Goal: Task Accomplishment & Management: Manage account settings

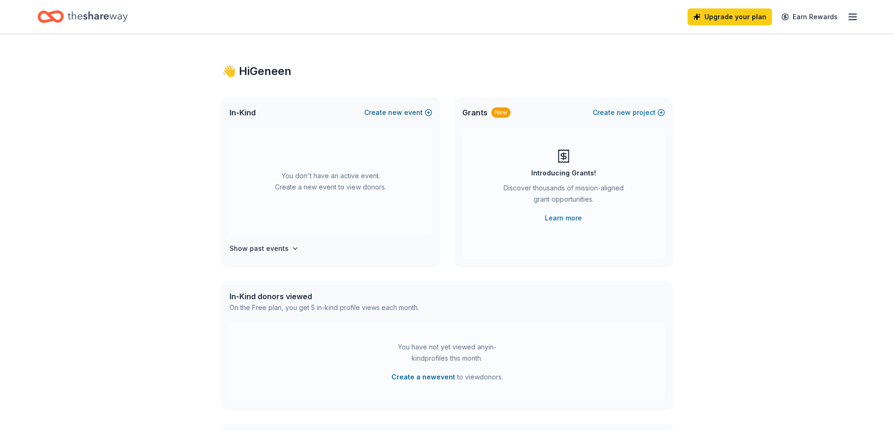
click at [413, 114] on button "Create new event" at bounding box center [398, 112] width 68 height 11
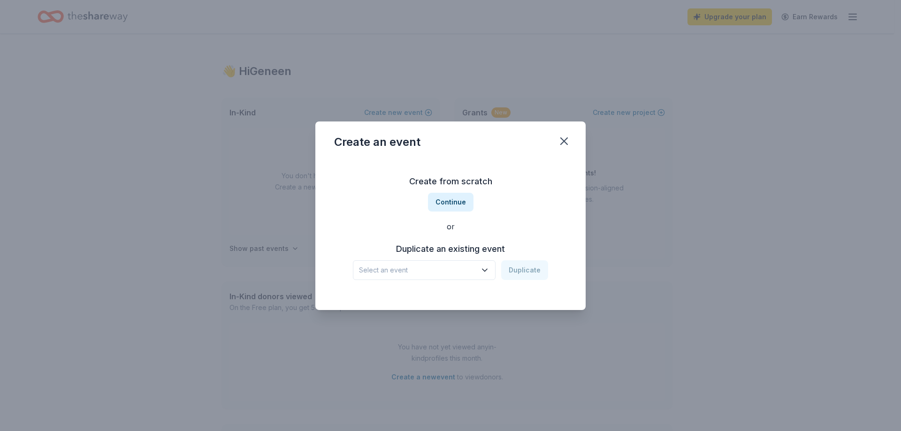
click at [433, 270] on span "Select an event" at bounding box center [417, 270] width 117 height 11
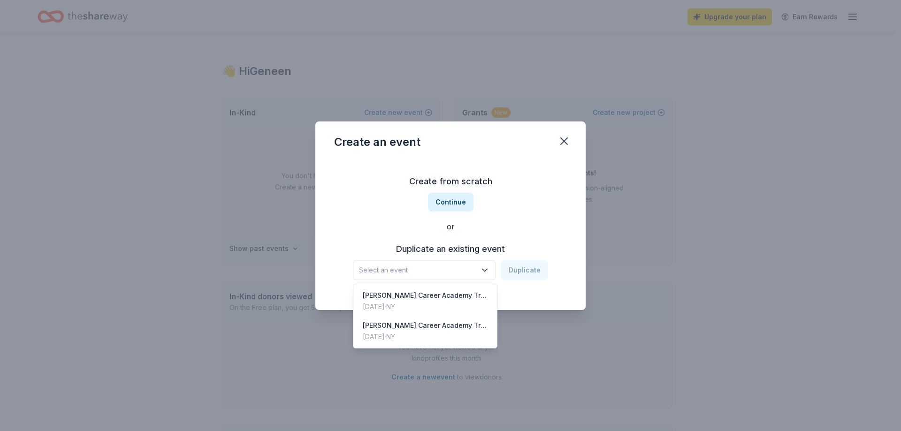
click at [458, 204] on div "Create from scratch Continue or Duplicate an existing event Select an event Dup…" at bounding box center [450, 227] width 233 height 136
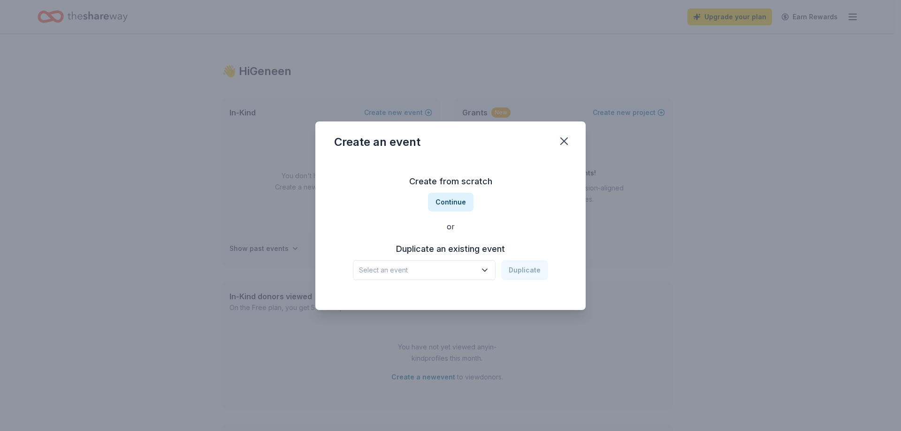
click at [458, 204] on button "Continue" at bounding box center [451, 202] width 46 height 19
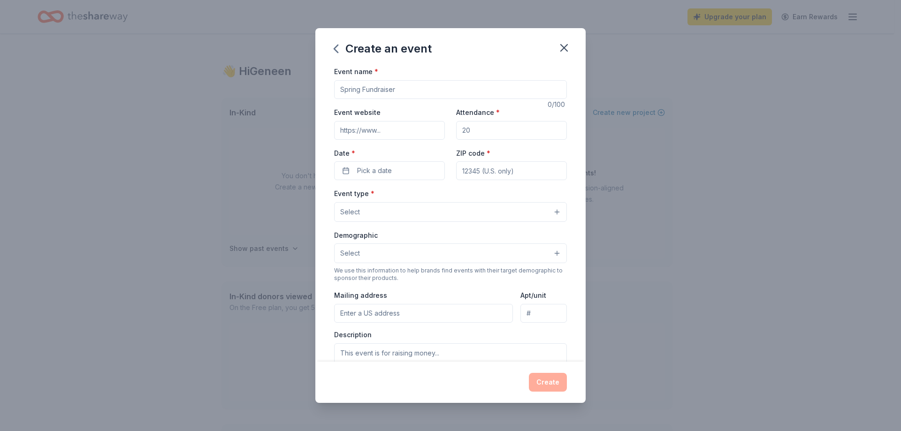
click at [430, 90] on input "Event name *" at bounding box center [450, 89] width 233 height 19
click at [441, 78] on div "Event name *" at bounding box center [450, 82] width 233 height 33
click at [444, 97] on input "Event name *" at bounding box center [450, 89] width 233 height 19
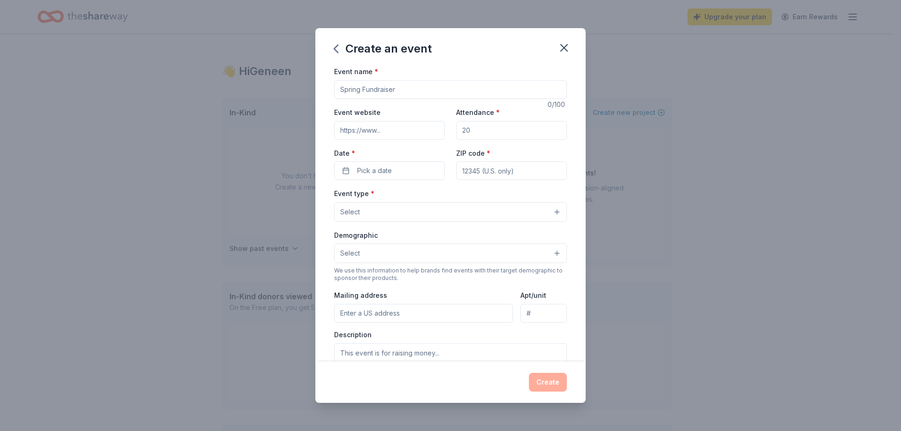
click at [392, 89] on input "Event name *" at bounding box center [450, 89] width 233 height 19
drag, startPoint x: 392, startPoint y: 89, endPoint x: 399, endPoint y: 90, distance: 7.5
click at [399, 90] on input "Event name *" at bounding box center [450, 89] width 233 height 19
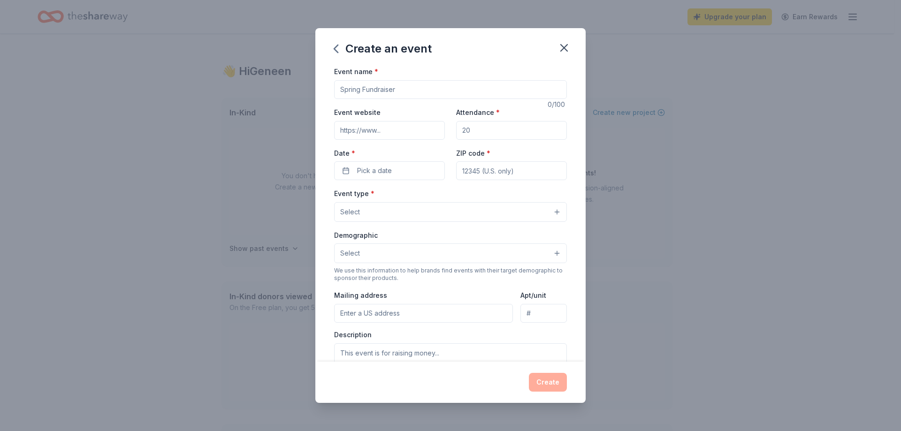
click at [399, 90] on input "Event name *" at bounding box center [450, 89] width 233 height 19
type input "Tricky Tray"
click at [476, 130] on input "Attendance *" at bounding box center [511, 130] width 111 height 19
type input "200"
click at [408, 168] on button "Pick a date" at bounding box center [389, 170] width 111 height 19
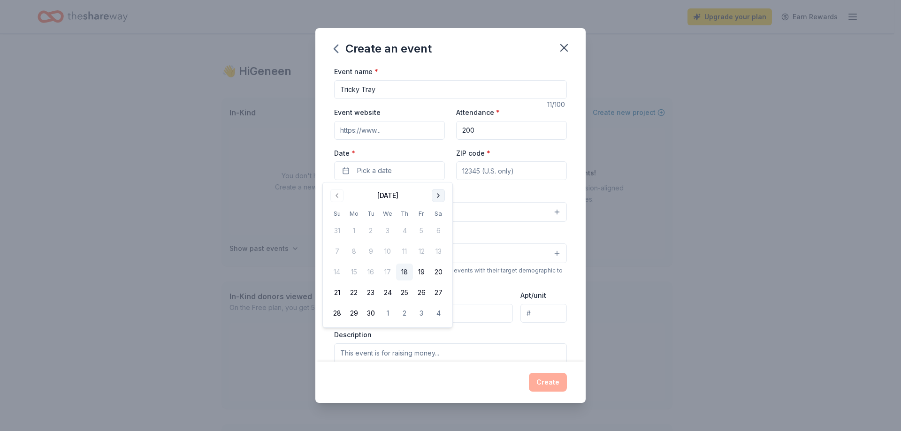
click at [439, 195] on button "Go to next month" at bounding box center [438, 195] width 13 height 13
click at [440, 253] on button "8" at bounding box center [438, 251] width 17 height 17
click at [514, 182] on div "Event name * Tricky Tray 11 /100 Event website Attendance * 200 Date * 11/08/20…" at bounding box center [450, 283] width 233 height 434
click at [509, 169] on input "ZIP code *" at bounding box center [511, 170] width 111 height 19
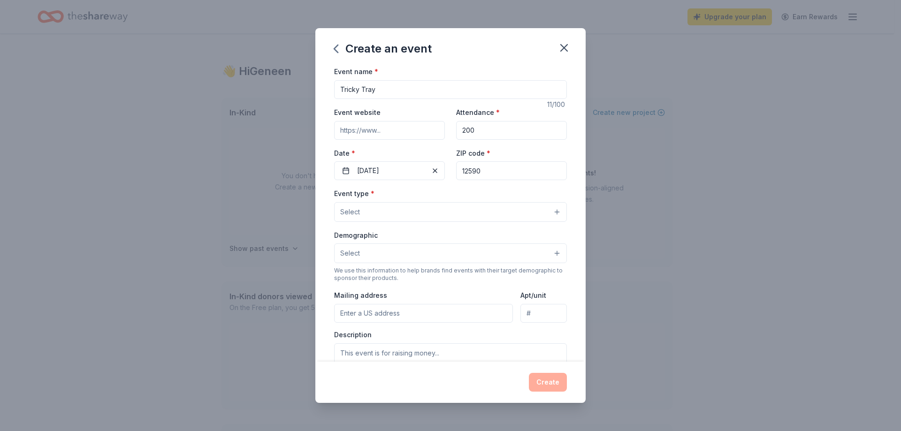
type input "12590"
click at [494, 213] on button "Select" at bounding box center [450, 212] width 233 height 20
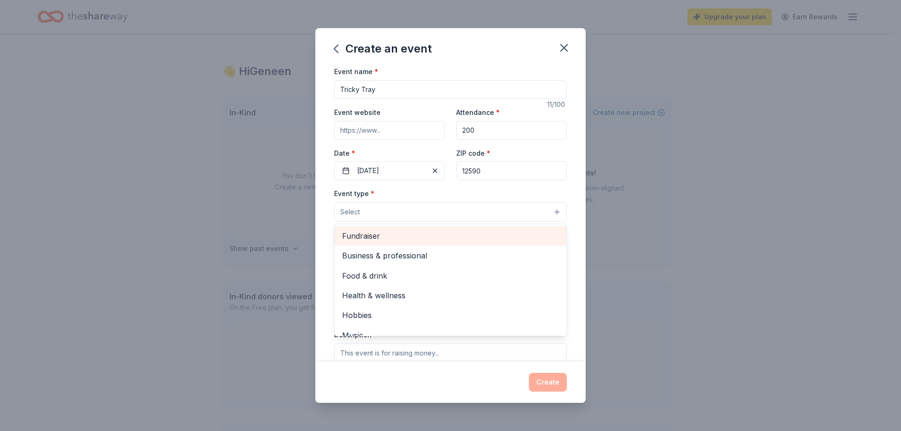
click at [498, 236] on span "Fundraiser" at bounding box center [450, 236] width 217 height 12
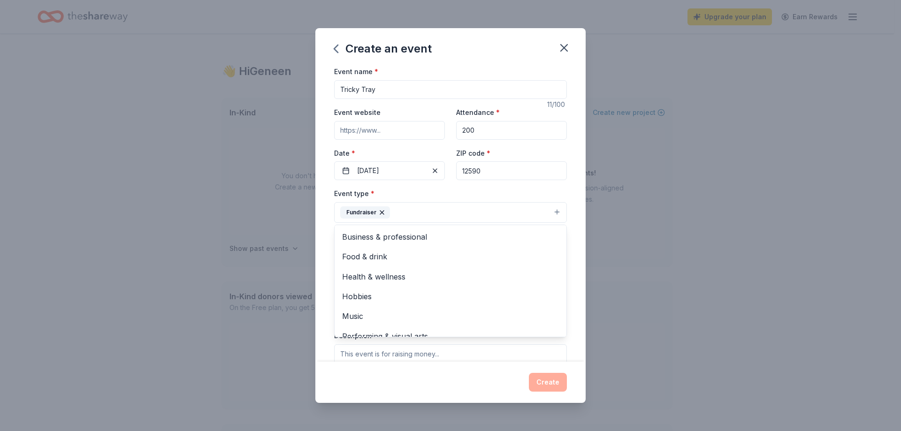
click at [600, 229] on div "Create an event Event name * Tricky Tray 11 /100 Event website Attendance * 200…" at bounding box center [450, 215] width 901 height 431
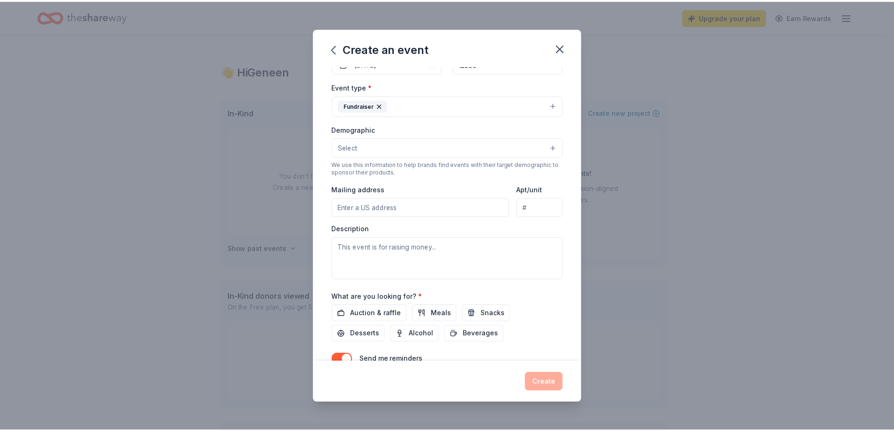
scroll to position [153, 0]
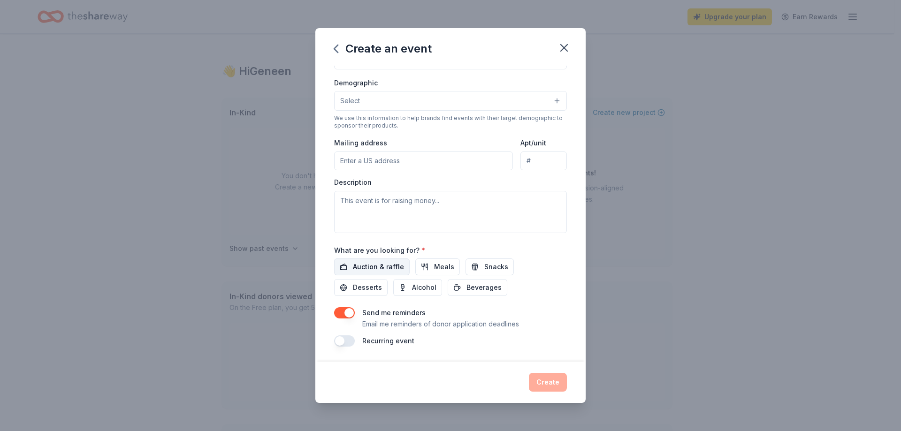
click at [389, 265] on span "Auction & raffle" at bounding box center [378, 266] width 51 height 11
click at [545, 379] on button "Create" at bounding box center [548, 382] width 38 height 19
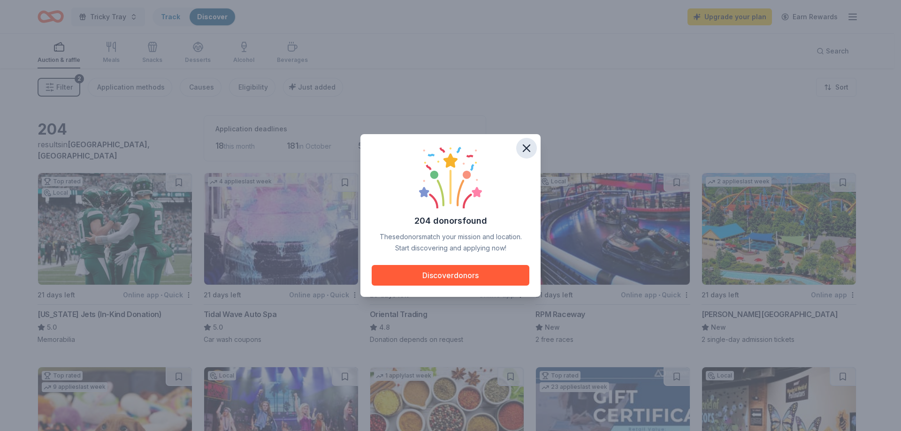
click at [528, 149] on icon "button" at bounding box center [526, 148] width 7 height 7
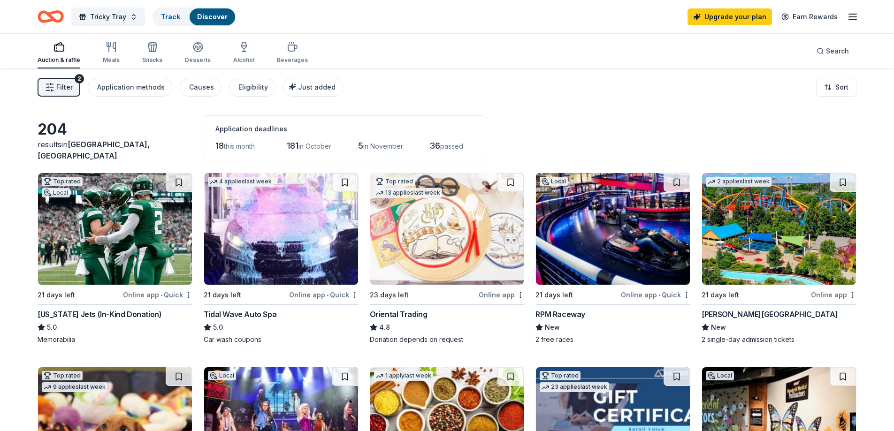
click at [714, 311] on div "Dorney Park & Wildwater Kingdom" at bounding box center [770, 314] width 136 height 11
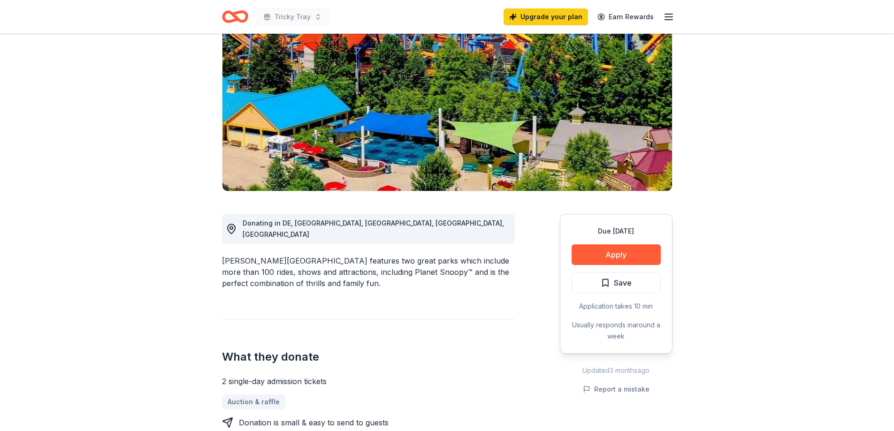
scroll to position [113, 0]
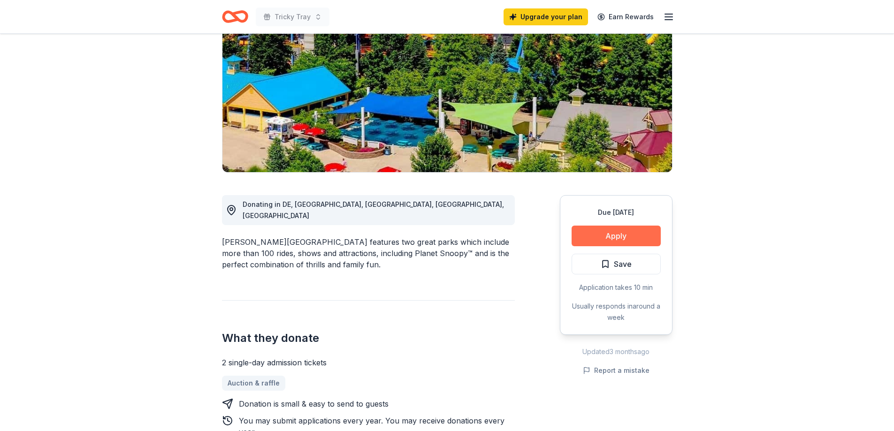
click at [622, 238] on button "Apply" at bounding box center [616, 236] width 89 height 21
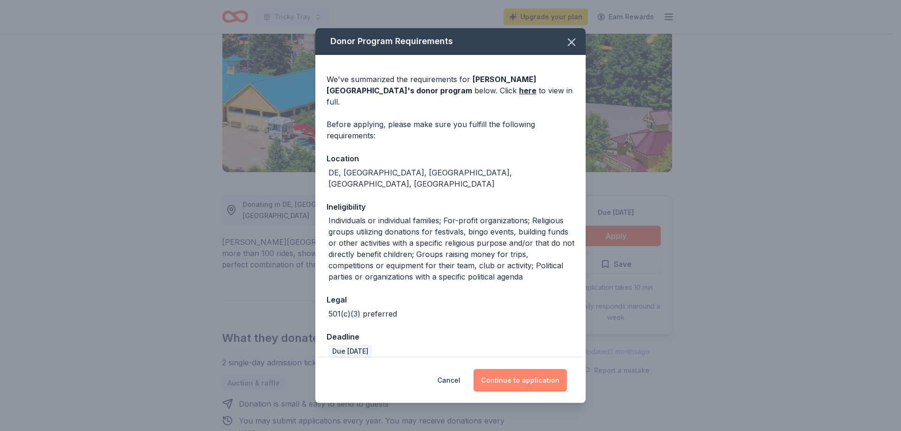
click at [529, 383] on button "Continue to application" at bounding box center [520, 380] width 93 height 23
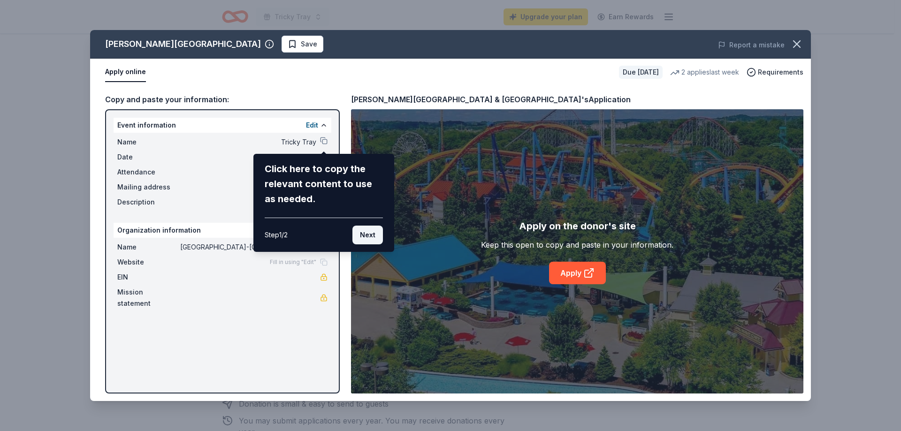
click at [371, 231] on button "Next" at bounding box center [368, 235] width 31 height 19
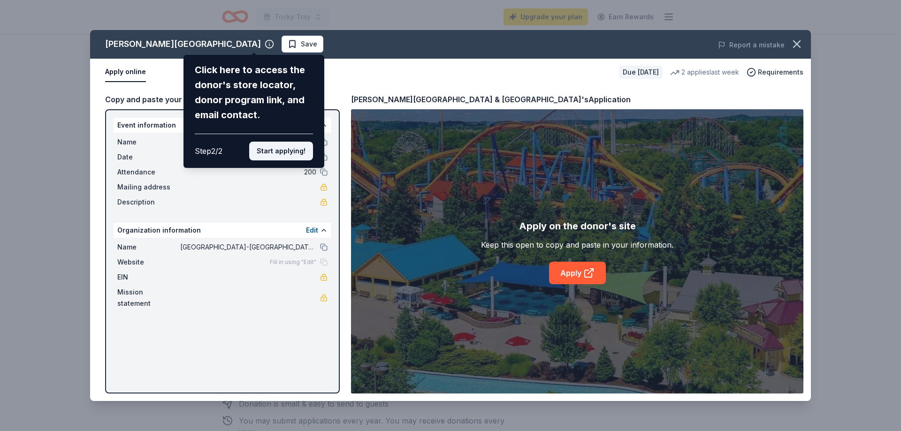
click at [291, 149] on button "Start applying!" at bounding box center [281, 151] width 64 height 19
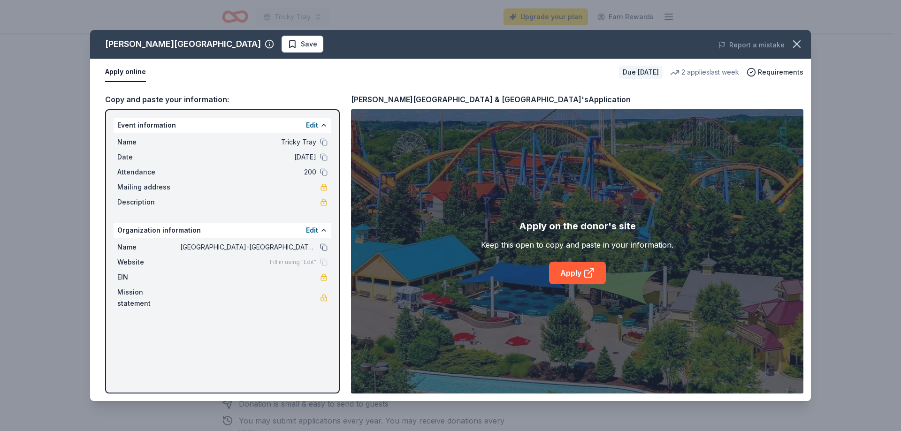
click at [322, 247] on button at bounding box center [324, 248] width 8 height 8
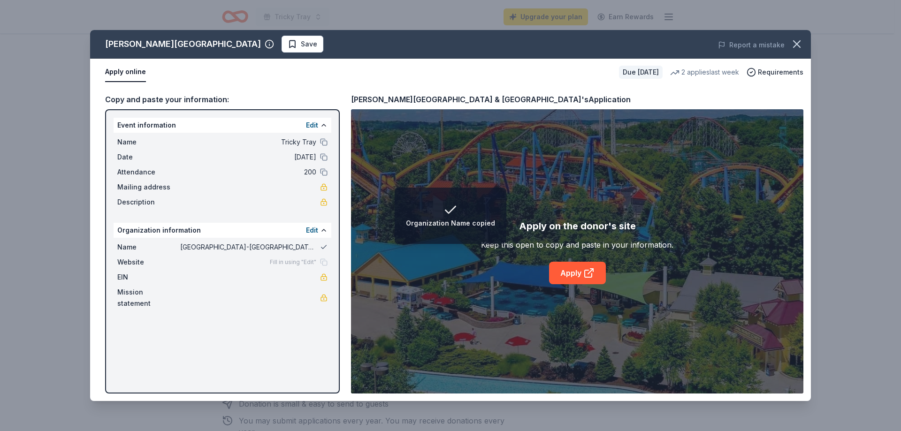
click at [322, 247] on button at bounding box center [324, 248] width 8 height 8
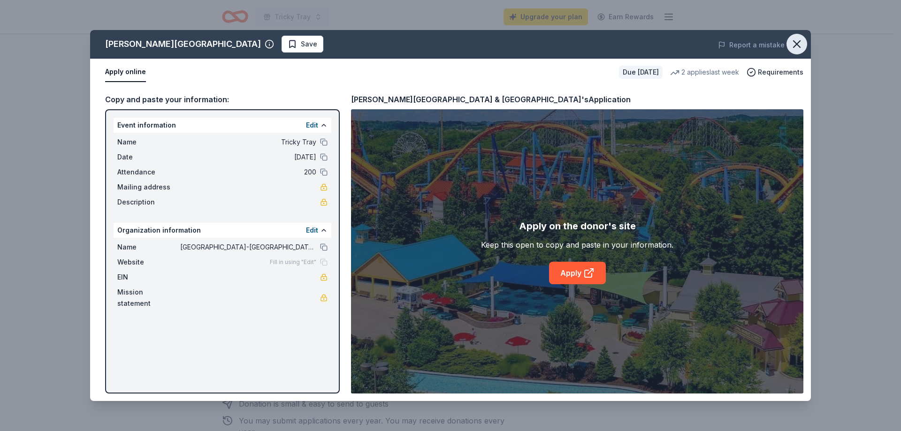
click at [798, 41] on icon "button" at bounding box center [796, 44] width 13 height 13
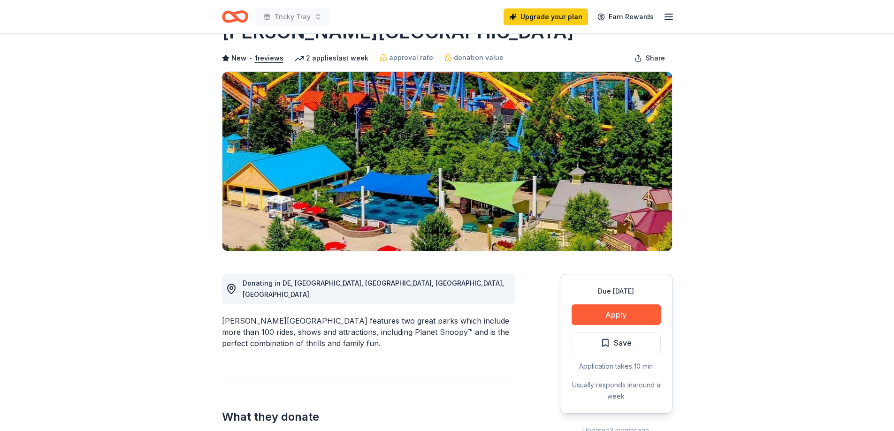
scroll to position [0, 0]
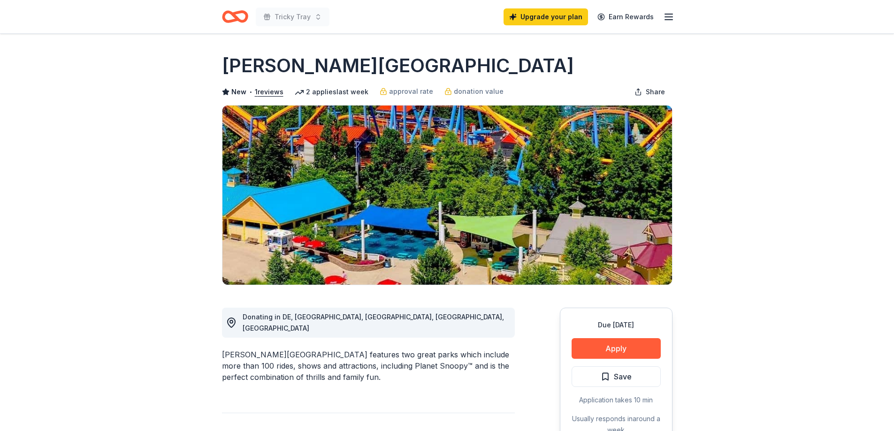
click at [668, 14] on icon "button" at bounding box center [668, 16] width 11 height 11
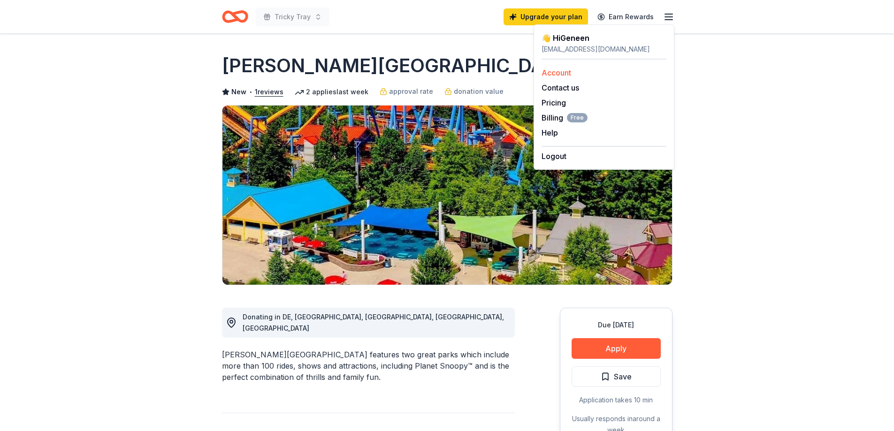
click at [558, 73] on link "Account" at bounding box center [557, 72] width 30 height 9
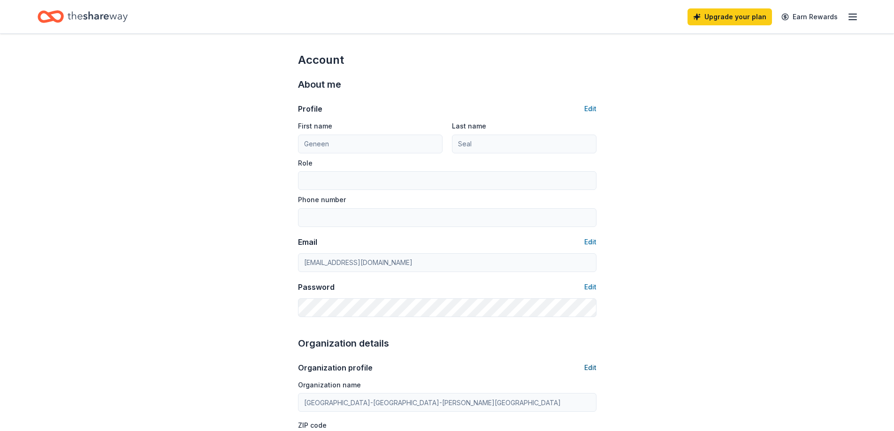
click at [588, 366] on button "Edit" at bounding box center [590, 367] width 12 height 11
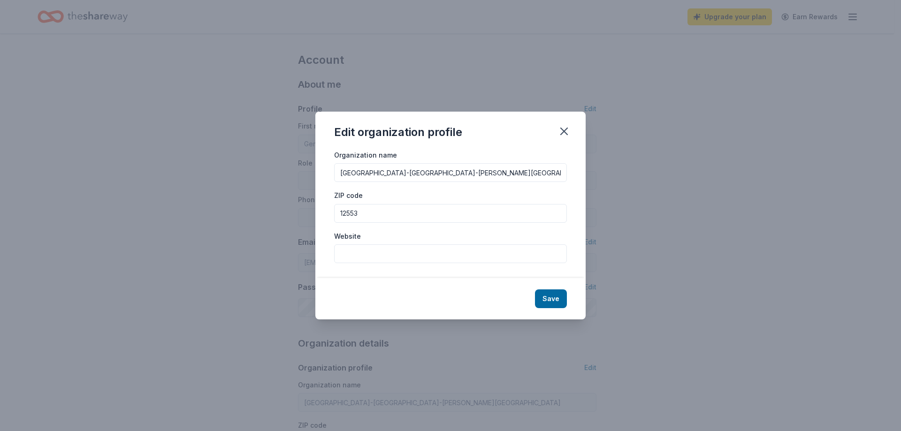
click at [476, 173] on input "Greenburgh-North Castle Union Free School District-Kaplan Career Academy" at bounding box center [450, 172] width 233 height 19
type input "Kaplan Career Academy SEPTSA"
click at [429, 209] on input "12553" at bounding box center [450, 213] width 233 height 19
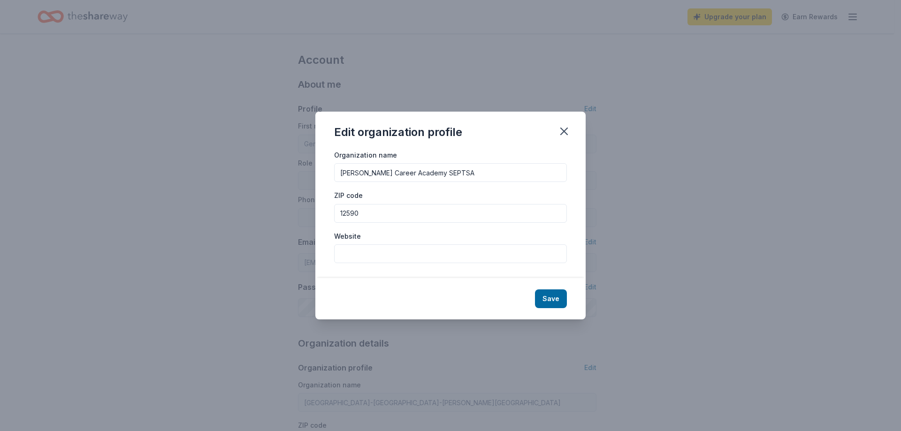
type input "12590"
click at [463, 255] on input "Website" at bounding box center [450, 254] width 233 height 19
click at [547, 296] on button "Save" at bounding box center [551, 299] width 32 height 19
type input "Kaplan Career Academy SEPTSA"
type input "12590"
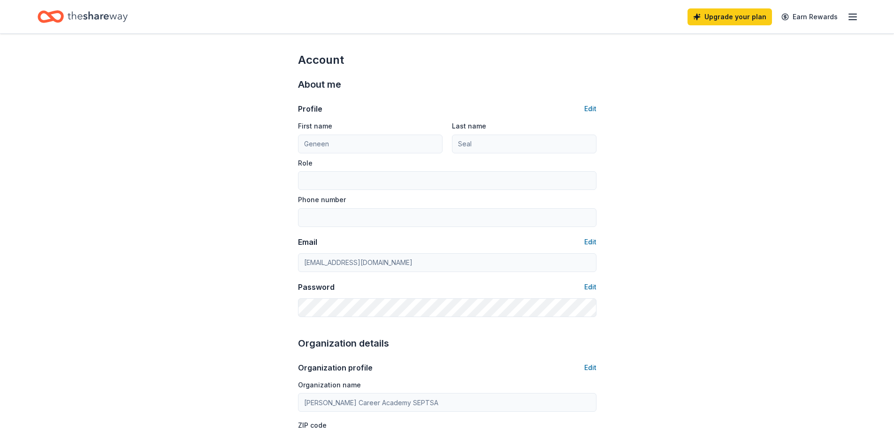
click at [851, 14] on line "button" at bounding box center [853, 14] width 8 height 0
click at [631, 31] on div "Upgrade your plan Earn Rewards" at bounding box center [447, 16] width 894 height 33
click at [112, 14] on icon "Home" at bounding box center [98, 16] width 60 height 19
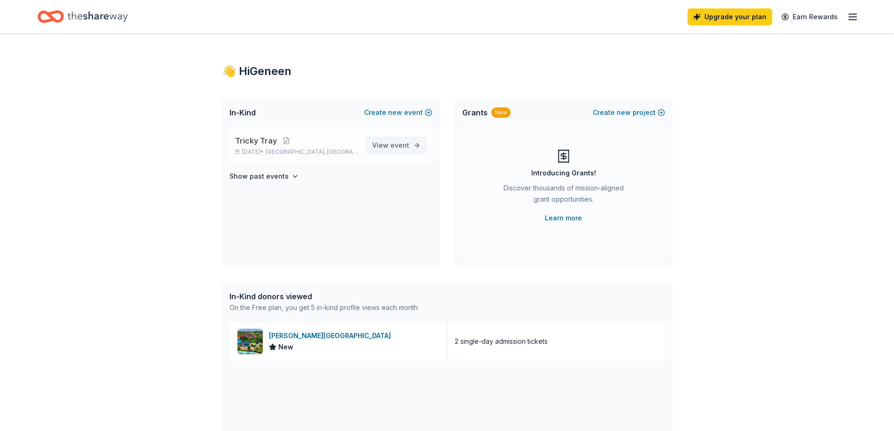
click at [408, 144] on span "event" at bounding box center [400, 145] width 19 height 8
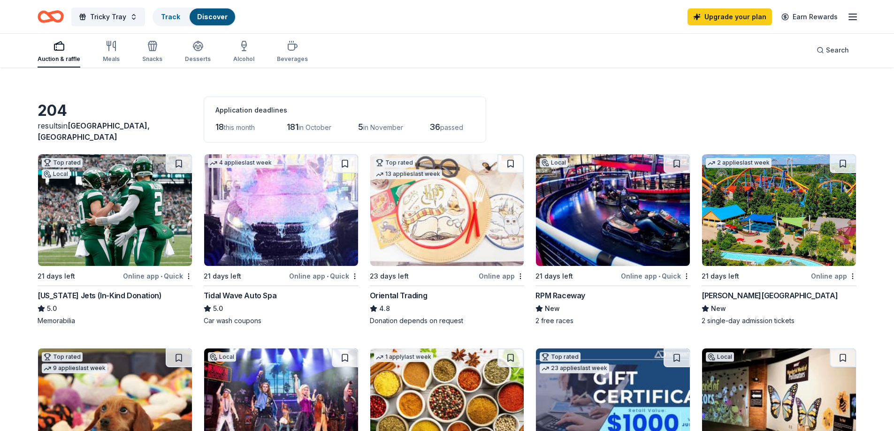
scroll to position [38, 0]
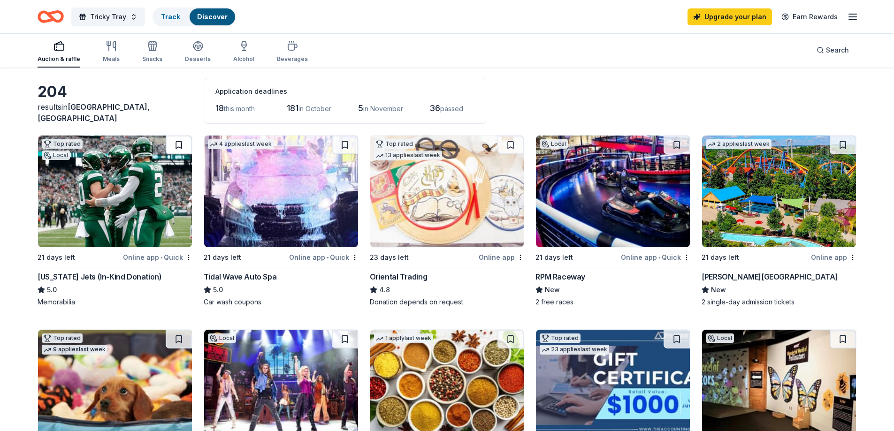
click at [177, 145] on button at bounding box center [179, 145] width 26 height 19
click at [677, 146] on button at bounding box center [677, 145] width 26 height 19
click at [844, 145] on button at bounding box center [843, 145] width 26 height 19
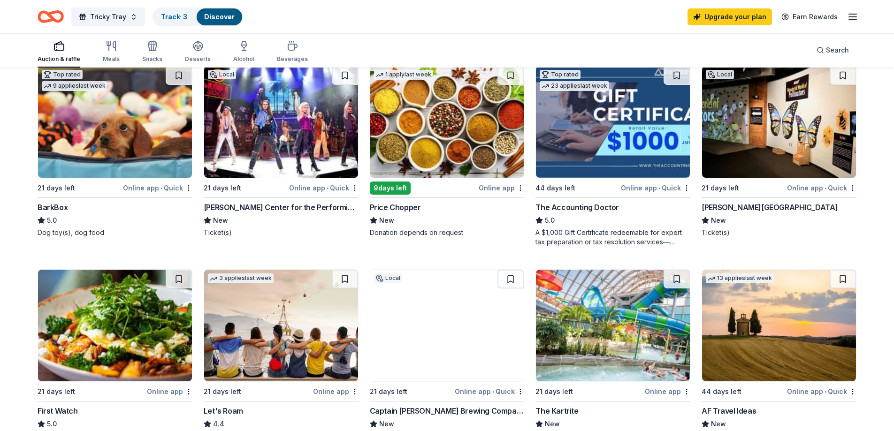
scroll to position [305, 0]
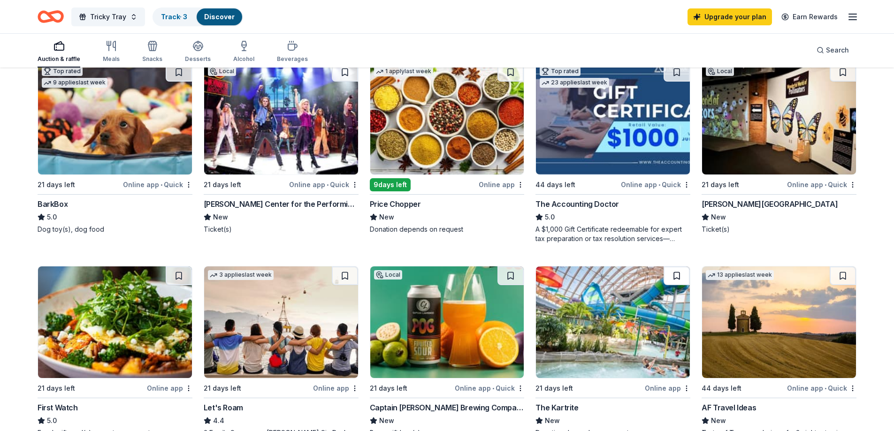
click at [675, 276] on button at bounding box center [677, 276] width 26 height 19
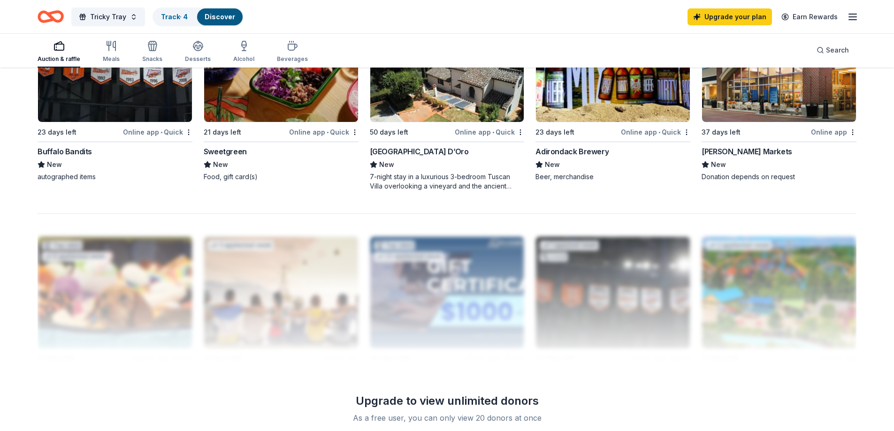
scroll to position [802, 0]
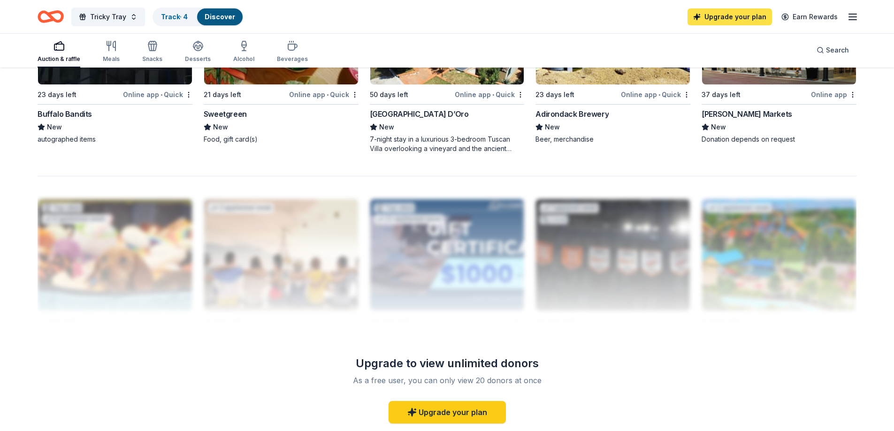
click at [721, 22] on link "Upgrade your plan" at bounding box center [730, 16] width 84 height 17
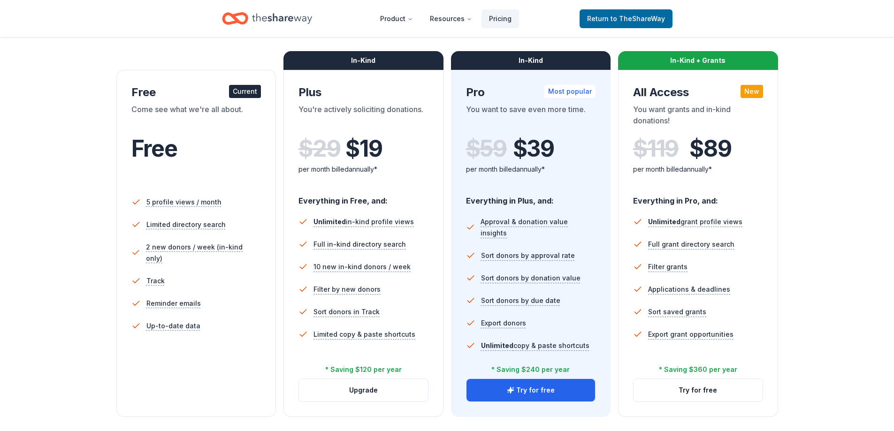
scroll to position [150, 0]
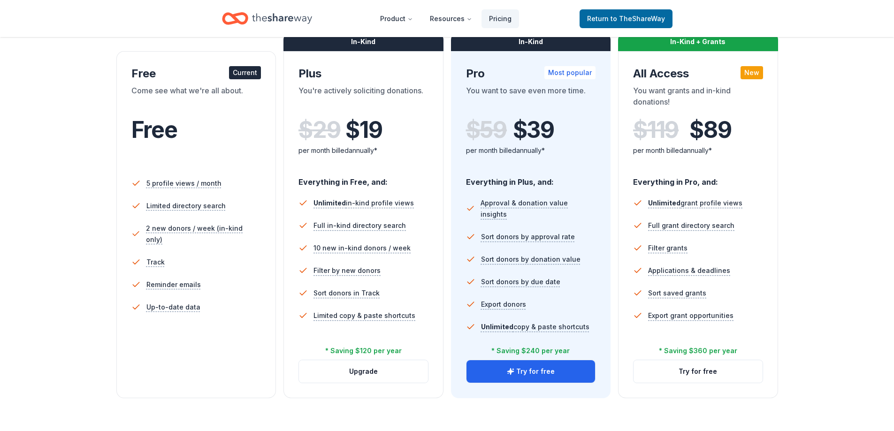
drag, startPoint x: 573, startPoint y: 376, endPoint x: 369, endPoint y: 410, distance: 206.4
click at [369, 410] on div "Choose the perfect plan for you Monthly Annual Free Current Come see what we're…" at bounding box center [447, 247] width 894 height 616
click at [378, 372] on button "Upgrade" at bounding box center [363, 372] width 129 height 23
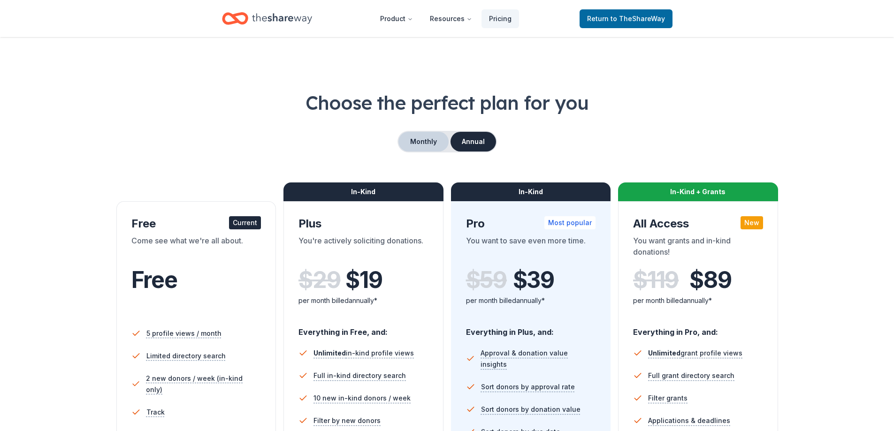
click at [427, 140] on button "Monthly" at bounding box center [424, 142] width 50 height 20
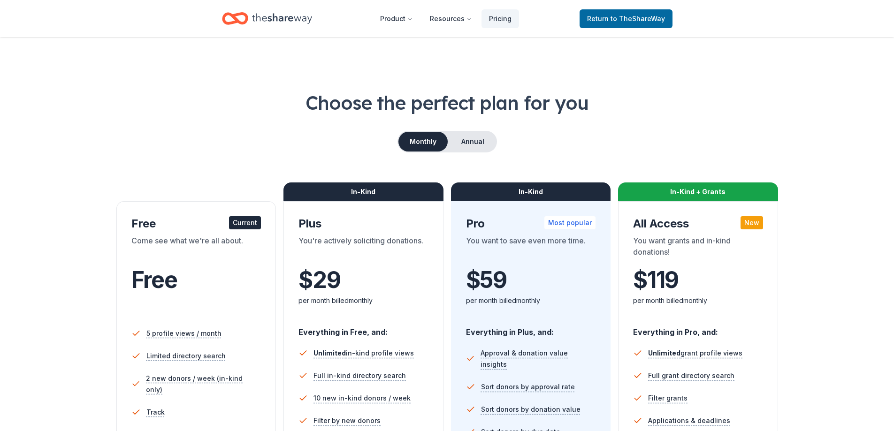
click at [293, 150] on div "Monthly Annual" at bounding box center [447, 142] width 819 height 22
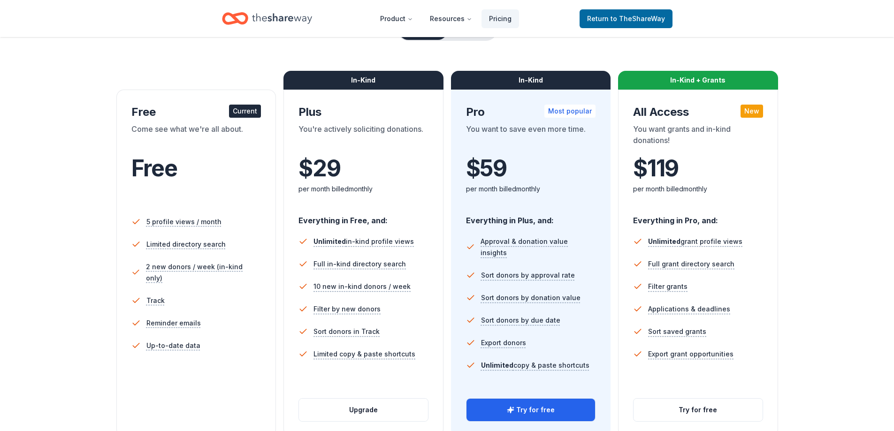
scroll to position [150, 0]
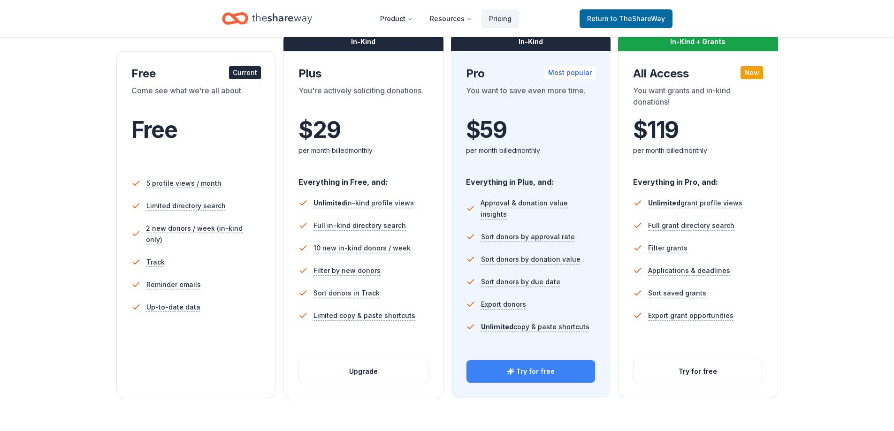
click at [513, 371] on icon "button" at bounding box center [510, 371] width 6 height 6
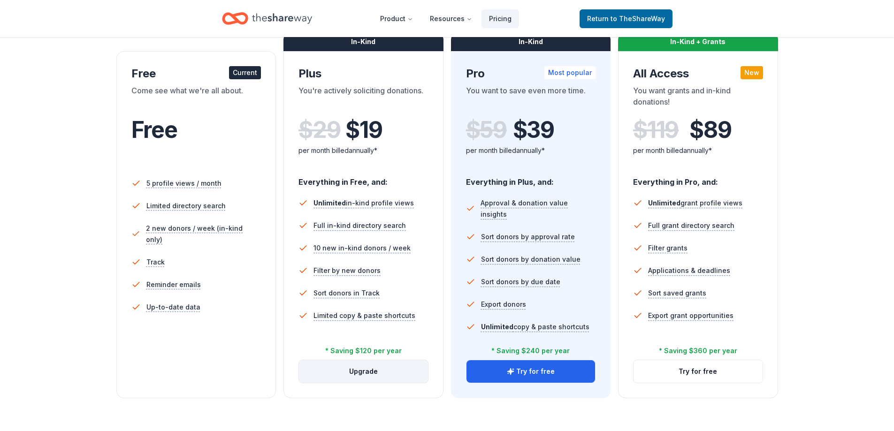
click at [357, 369] on button "Upgrade" at bounding box center [363, 372] width 129 height 23
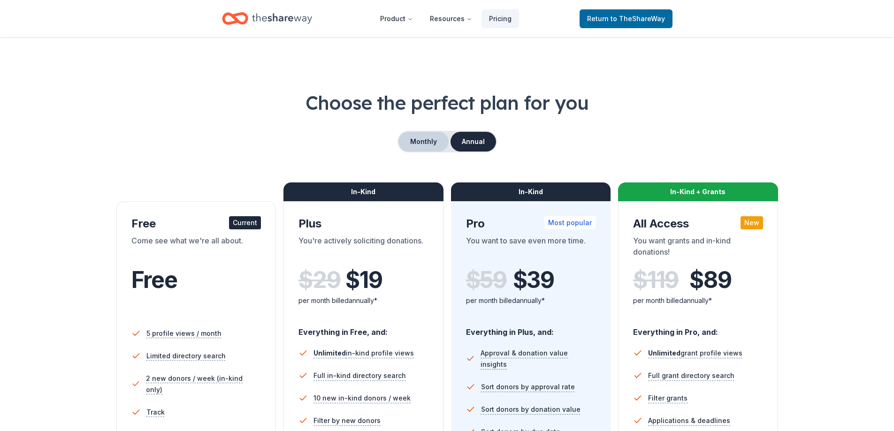
click at [421, 141] on button "Monthly" at bounding box center [424, 142] width 50 height 20
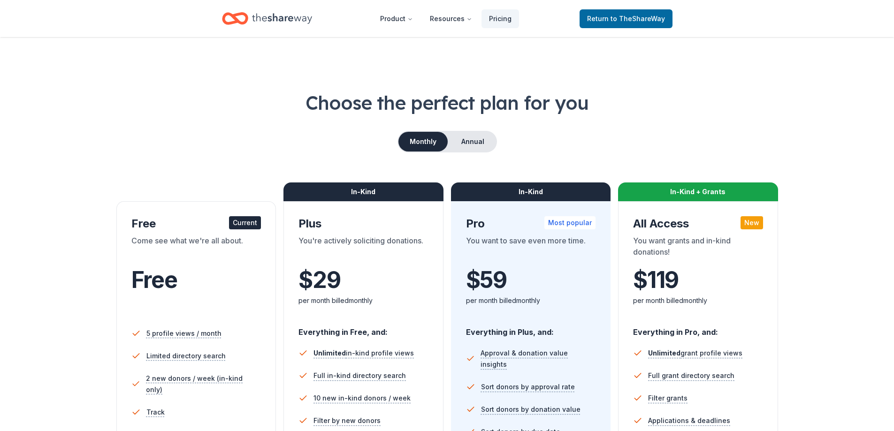
click at [272, 137] on div "Monthly Annual" at bounding box center [447, 142] width 819 height 22
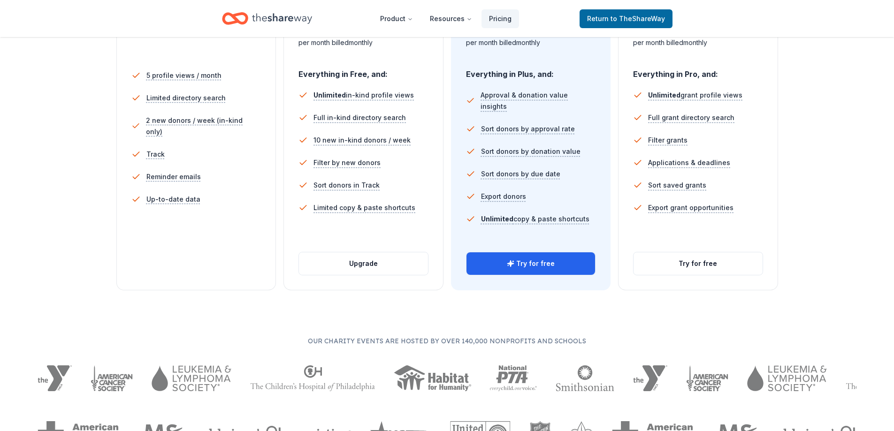
scroll to position [263, 0]
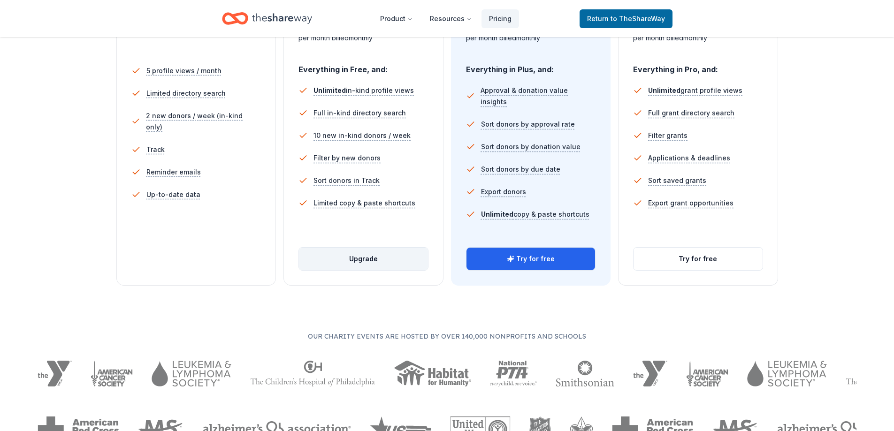
click at [350, 258] on button "Upgrade" at bounding box center [363, 259] width 129 height 23
